Goal: Check status: Check status

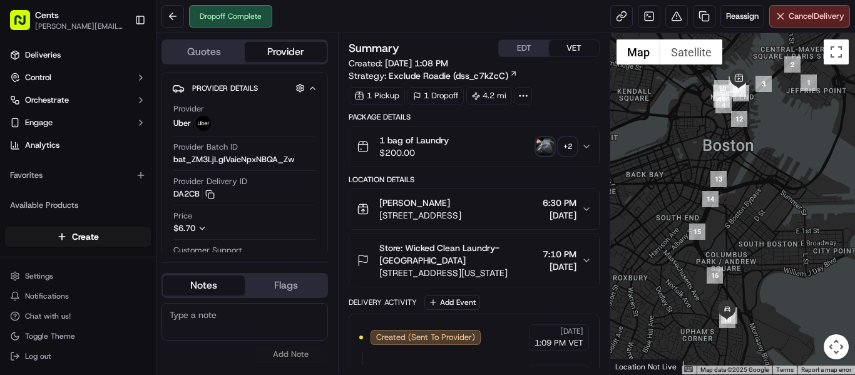
click at [543, 143] on img "button" at bounding box center [546, 147] width 18 height 18
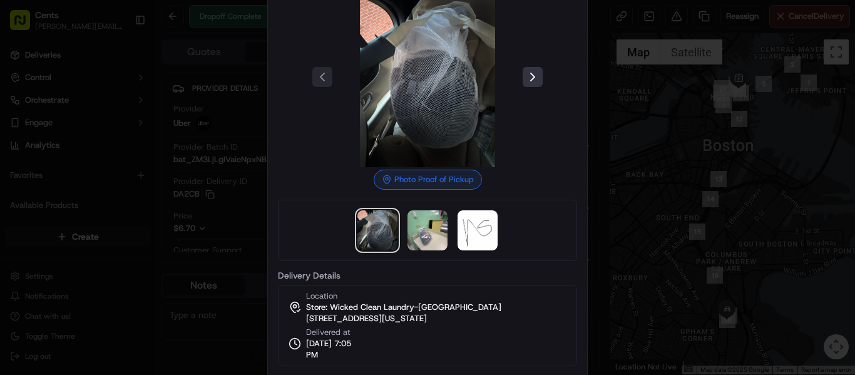
drag, startPoint x: 542, startPoint y: 81, endPoint x: 530, endPoint y: 78, distance: 12.3
click at [530, 78] on button at bounding box center [533, 77] width 20 height 20
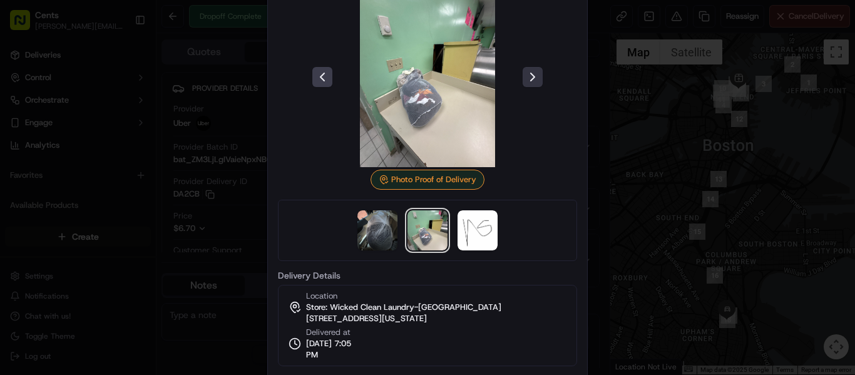
click at [530, 78] on button at bounding box center [533, 77] width 20 height 20
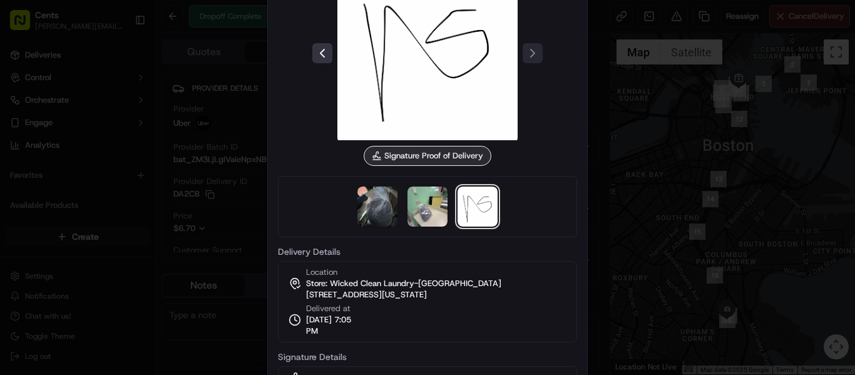
click at [315, 48] on button at bounding box center [322, 53] width 20 height 20
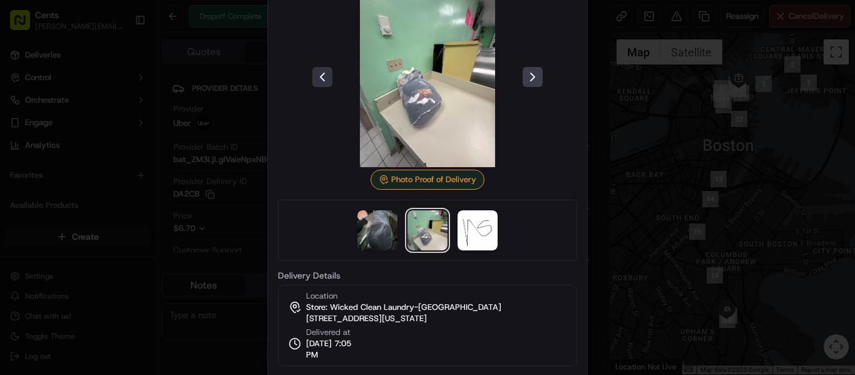
click at [315, 48] on div at bounding box center [427, 77] width 299 height 180
click at [322, 80] on button at bounding box center [322, 77] width 20 height 20
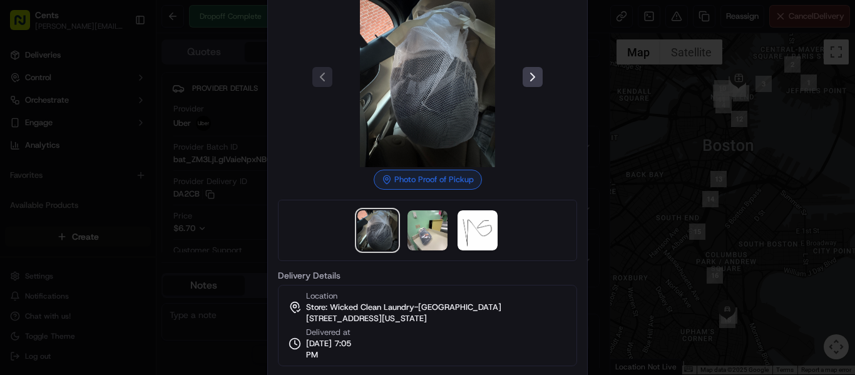
click at [677, 125] on div at bounding box center [427, 187] width 855 height 375
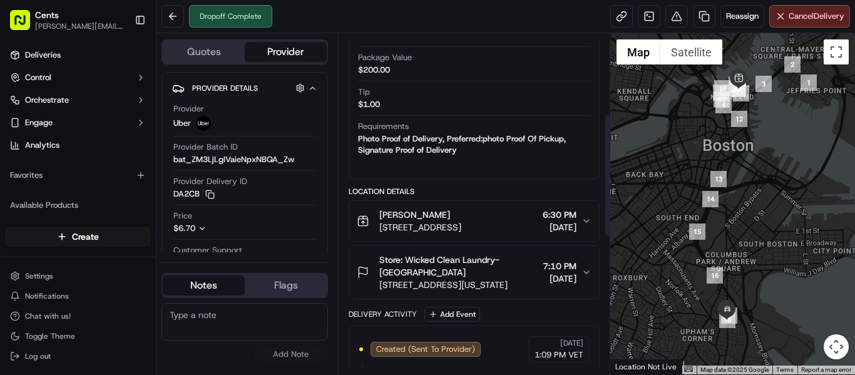
scroll to position [223, 0]
drag, startPoint x: 523, startPoint y: 227, endPoint x: 589, endPoint y: 224, distance: 65.2
click at [589, 224] on button "[PERSON_NAME][GEOGRAPHIC_DATA][STREET_ADDRESS] 6:30 PM [DATE]" at bounding box center [474, 220] width 250 height 40
